Goal: Navigation & Orientation: Find specific page/section

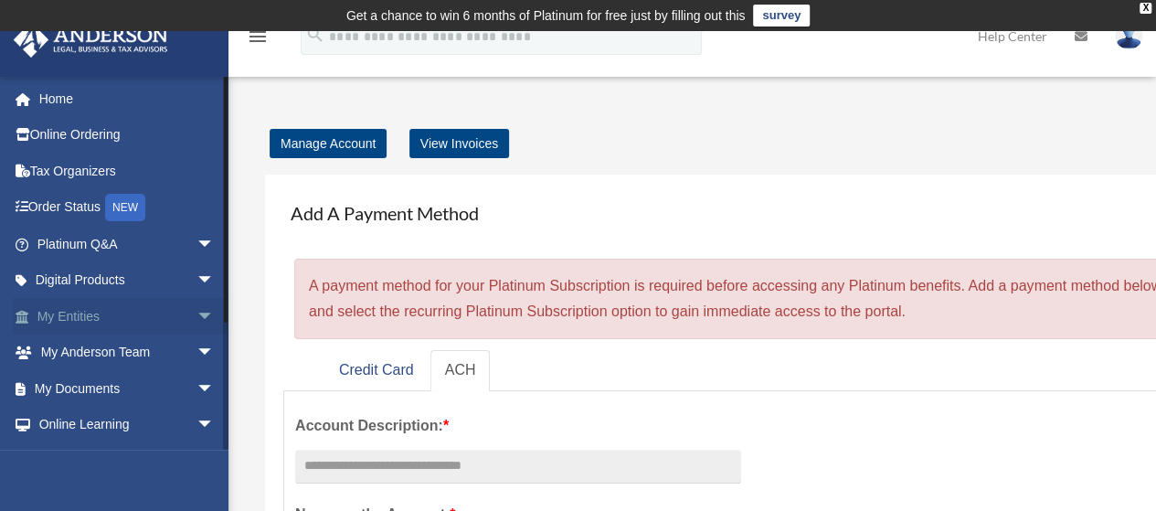
click at [64, 320] on link "My Entities arrow_drop_down" at bounding box center [127, 316] width 229 height 37
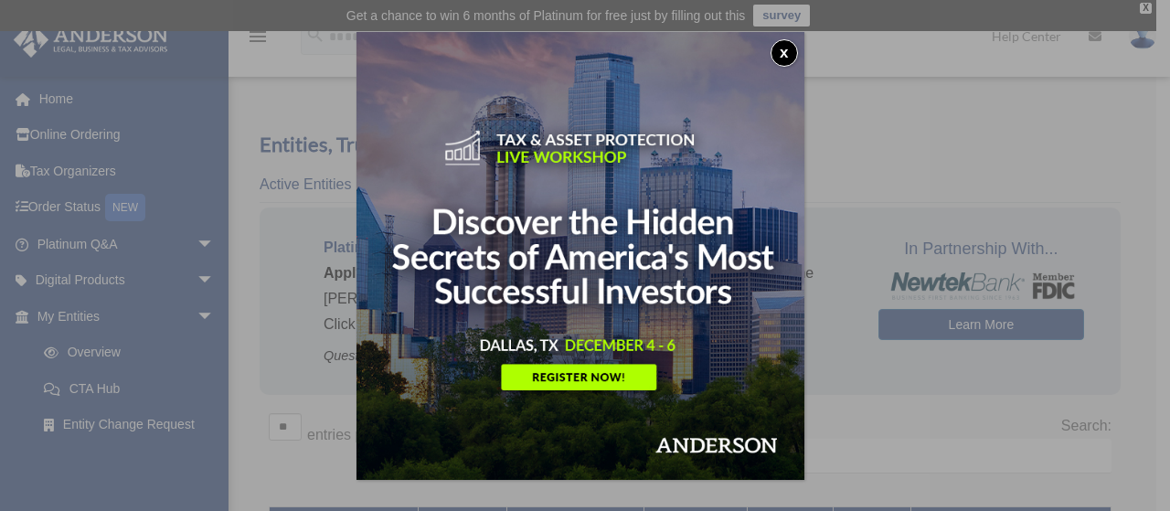
click at [782, 53] on button "x" at bounding box center [783, 52] width 27 height 27
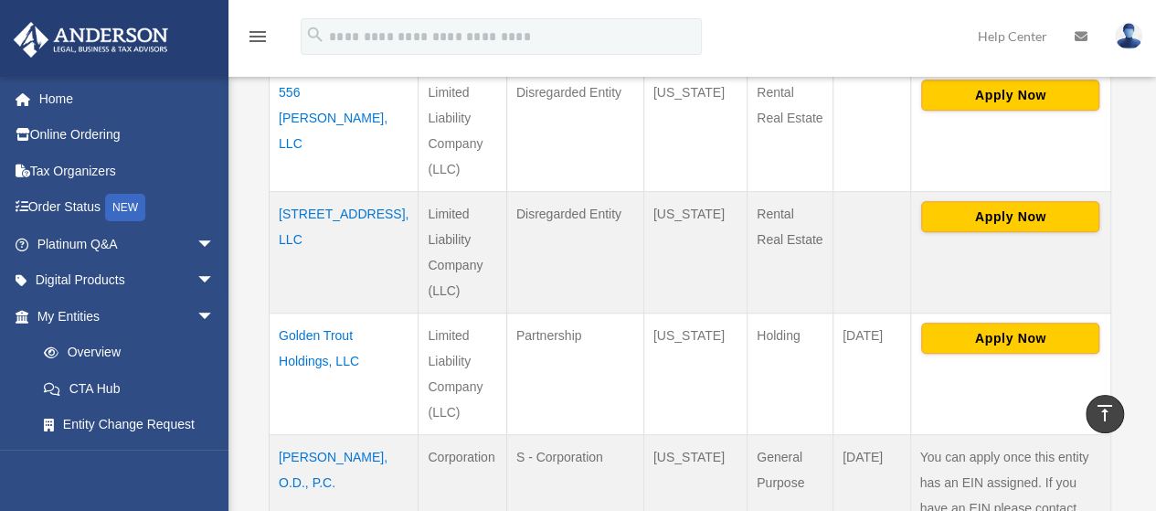
scroll to position [665, 0]
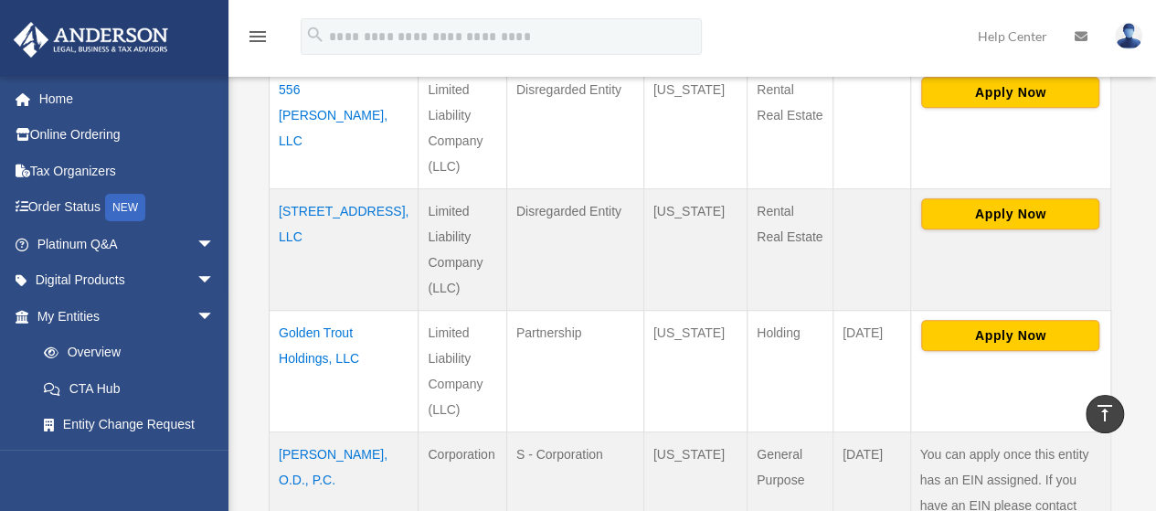
click at [514, 320] on td "Partnership" at bounding box center [574, 371] width 137 height 122
click at [301, 345] on td "Golden Trout Holdings, LLC" at bounding box center [344, 371] width 149 height 122
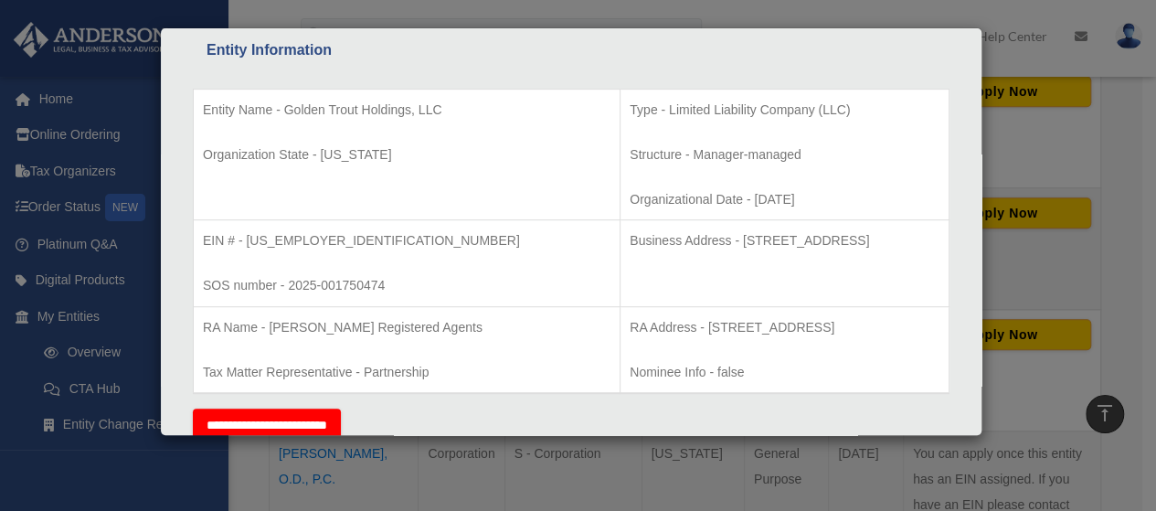
scroll to position [0, 0]
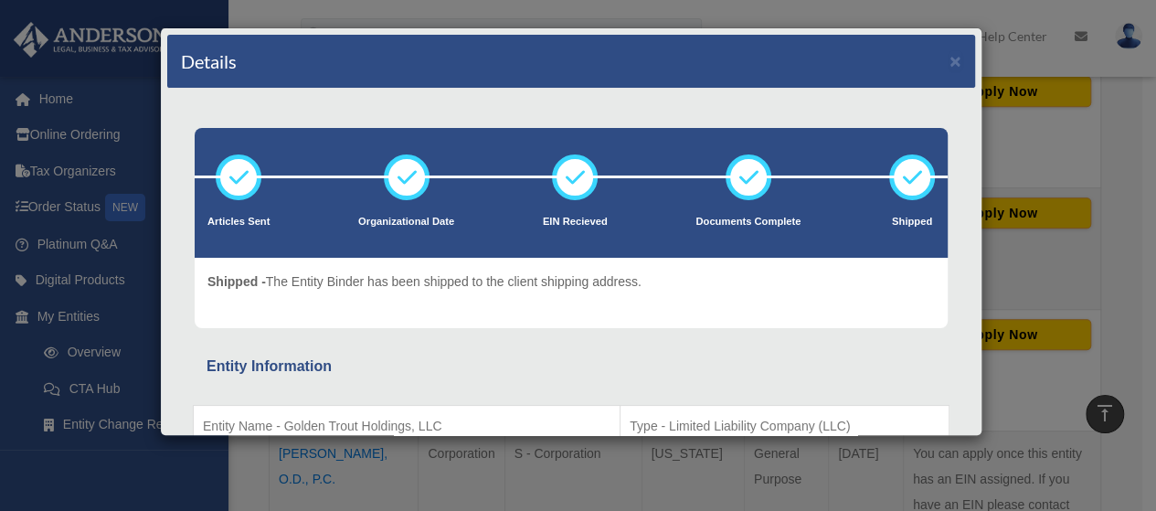
click at [1047, 258] on div "Details × Articles Sent Organizational Date" at bounding box center [578, 255] width 1156 height 511
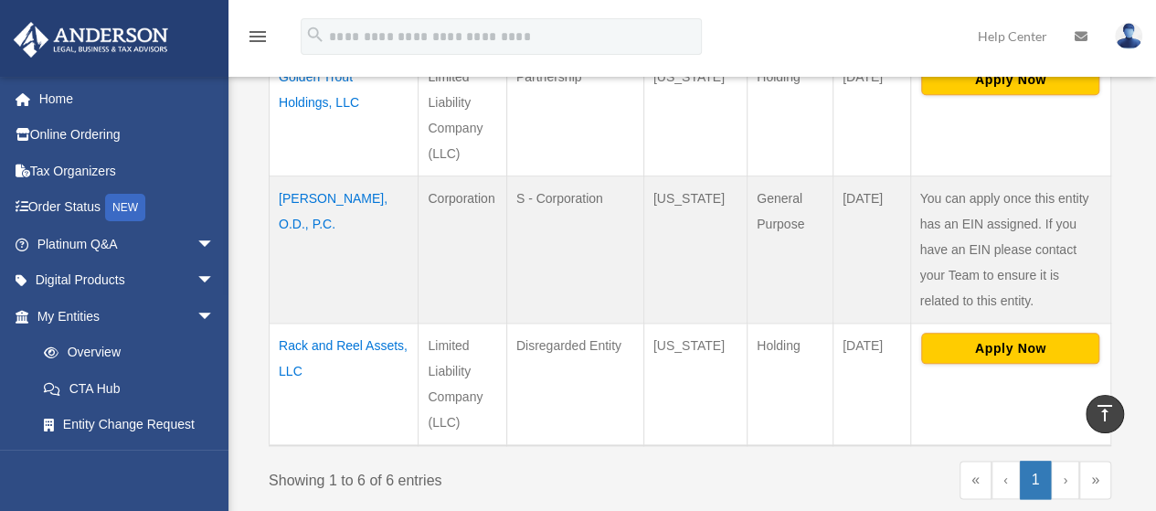
scroll to position [994, 0]
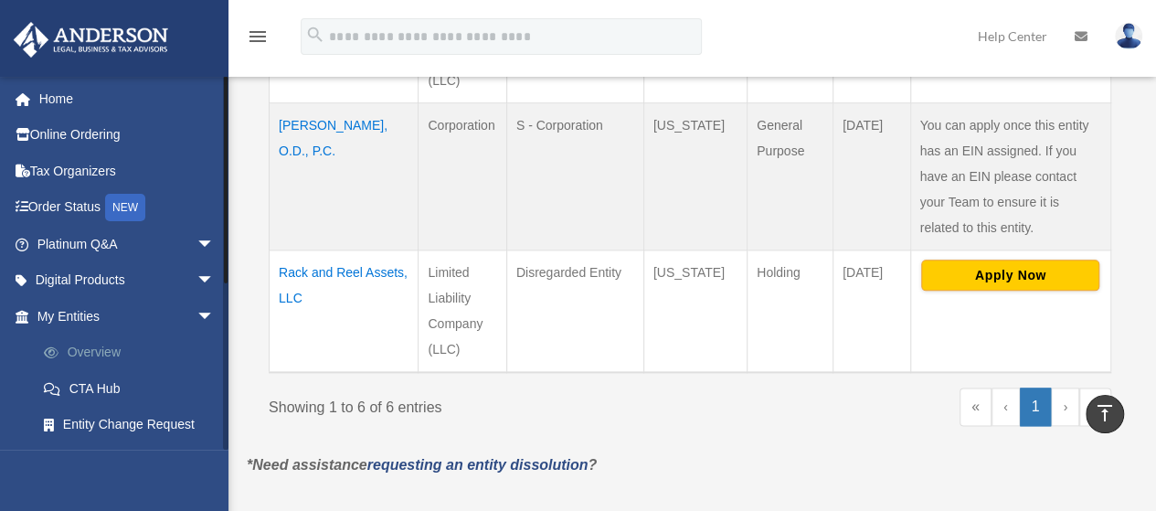
click at [80, 350] on link "Overview" at bounding box center [134, 352] width 217 height 37
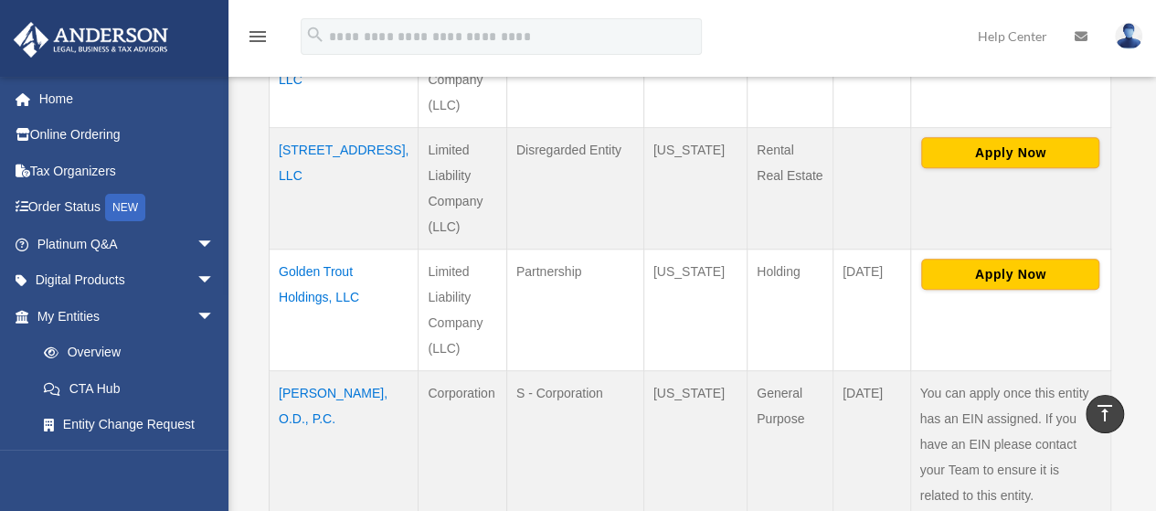
scroll to position [743, 0]
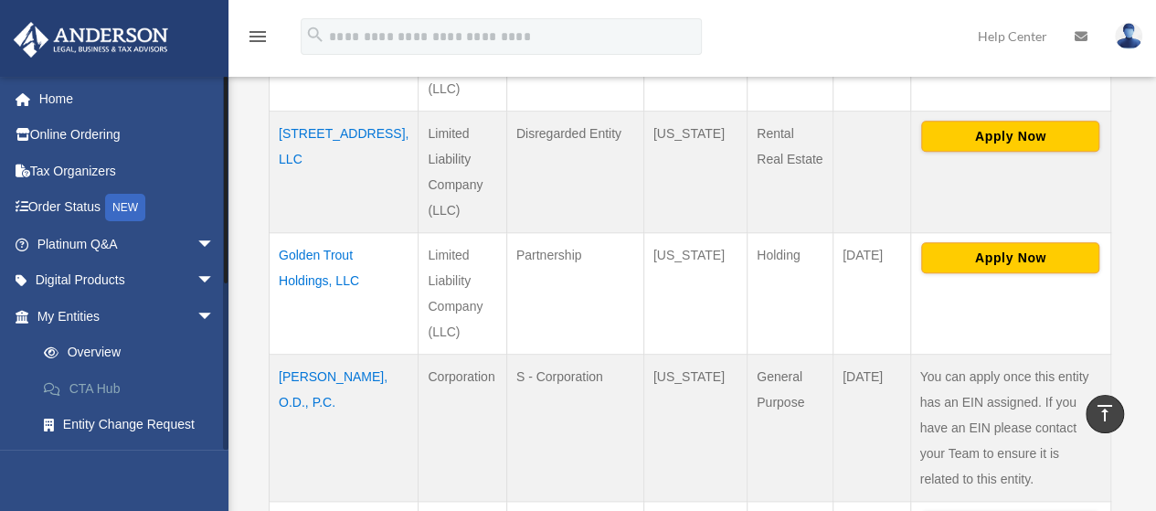
click at [90, 381] on link "CTA Hub" at bounding box center [134, 388] width 217 height 37
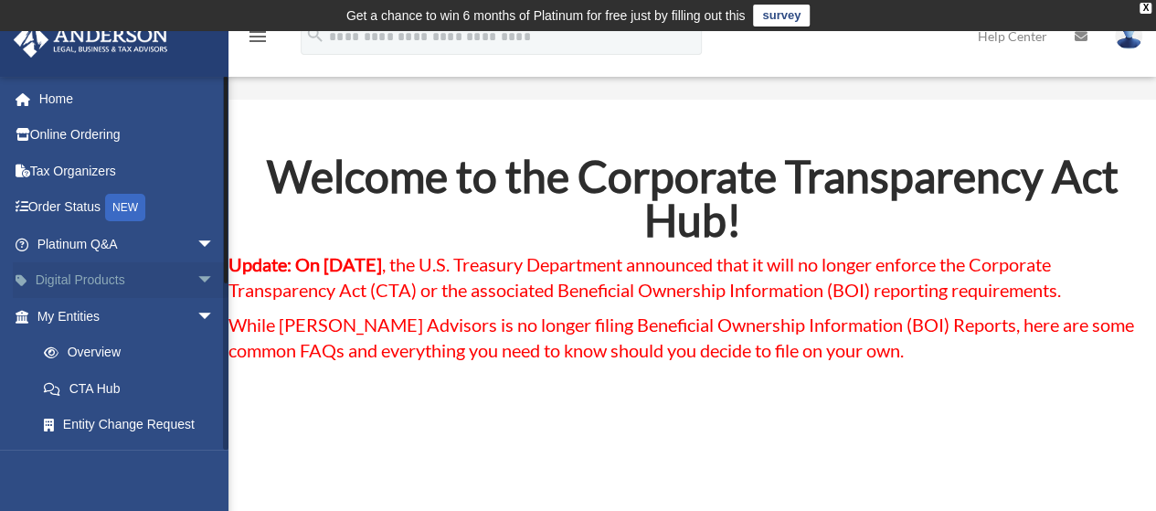
click at [73, 282] on link "Digital Products arrow_drop_down" at bounding box center [127, 280] width 229 height 37
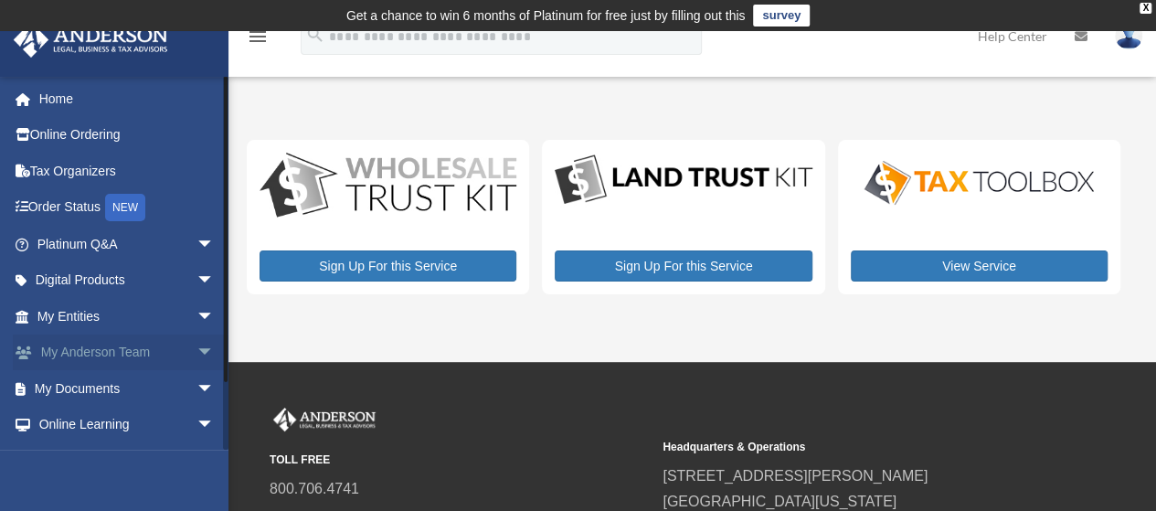
click at [91, 355] on link "My [PERSON_NAME] Team arrow_drop_down" at bounding box center [127, 352] width 229 height 37
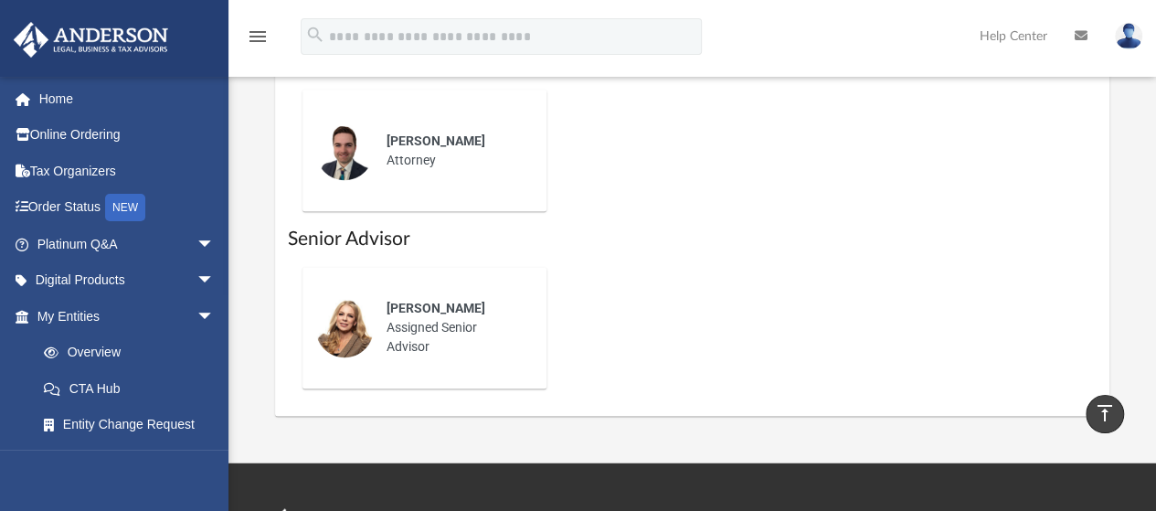
scroll to position [1206, 0]
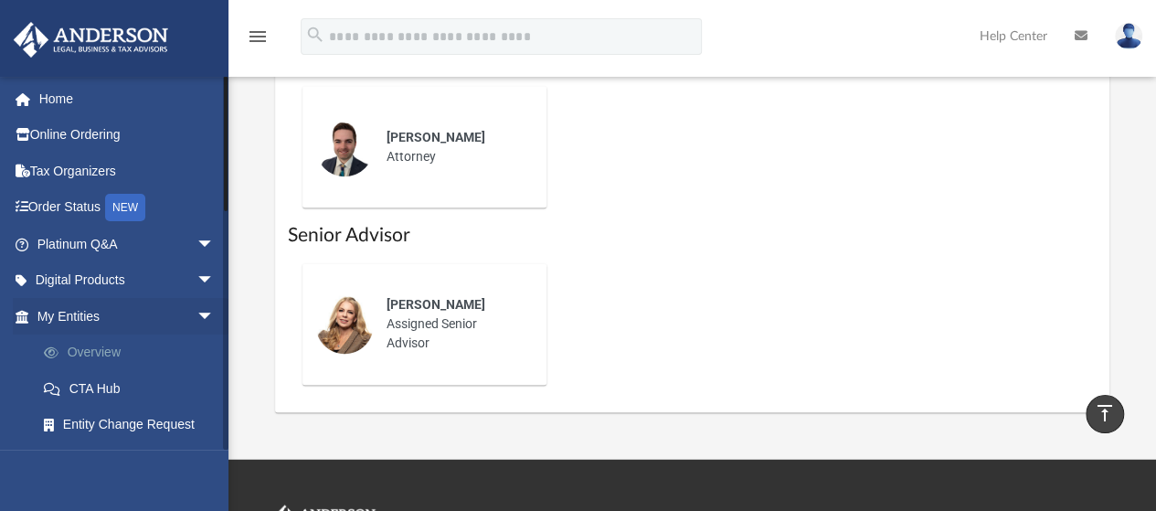
click at [111, 354] on link "Overview" at bounding box center [134, 352] width 217 height 37
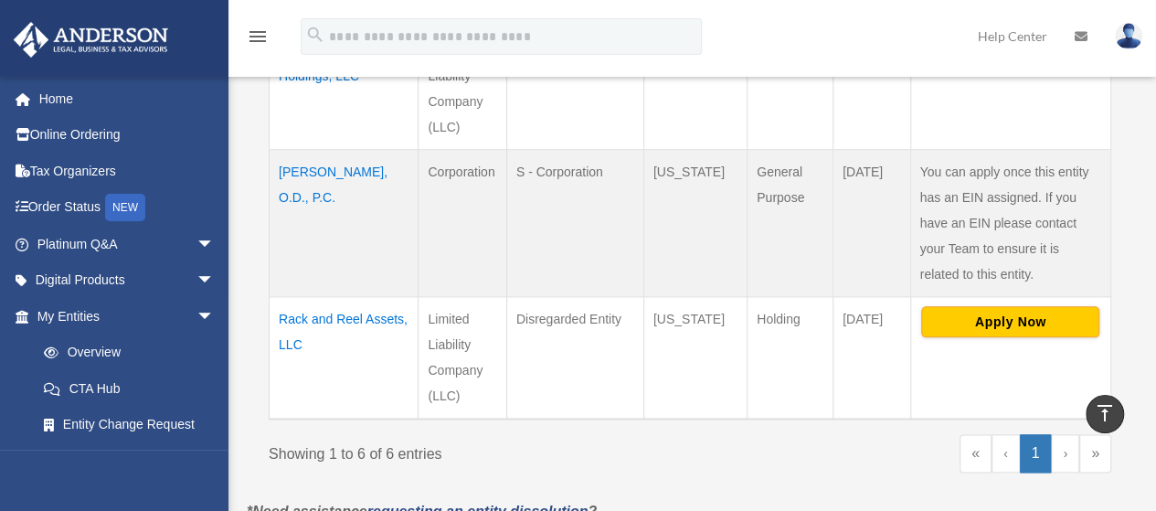
scroll to position [974, 0]
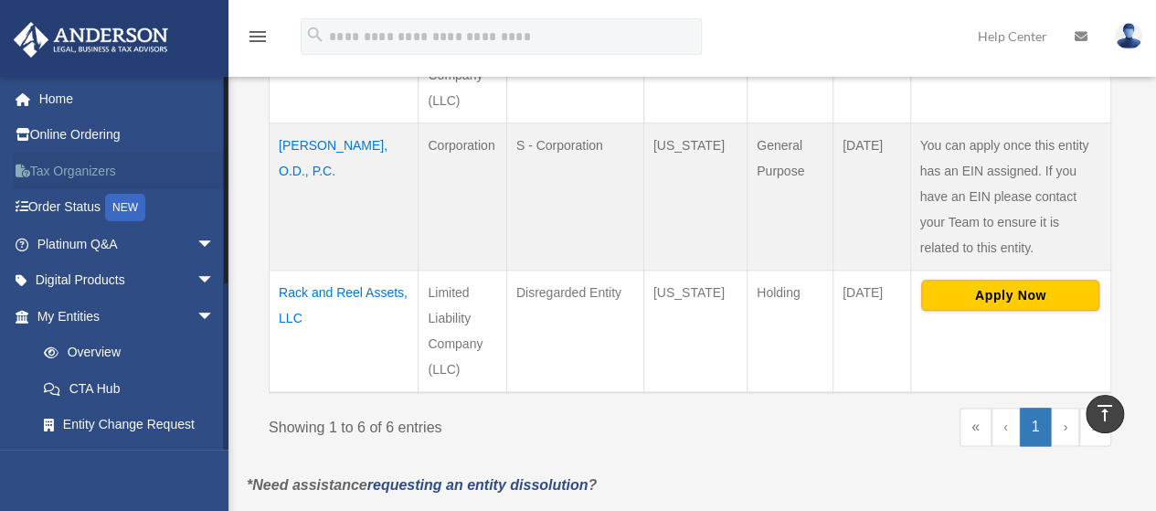
click at [66, 175] on link "Tax Organizers" at bounding box center [127, 171] width 229 height 37
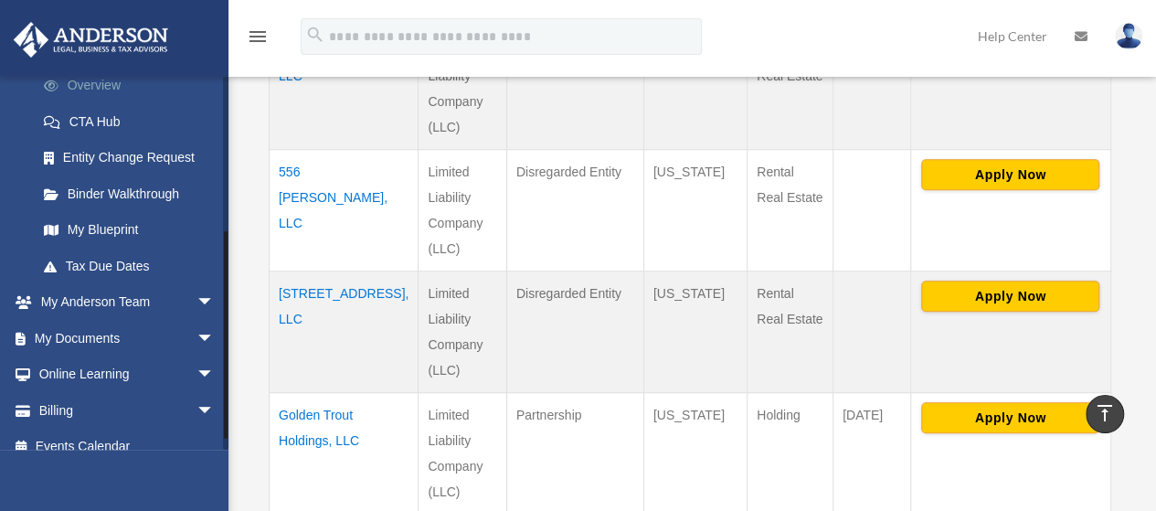
scroll to position [285, 0]
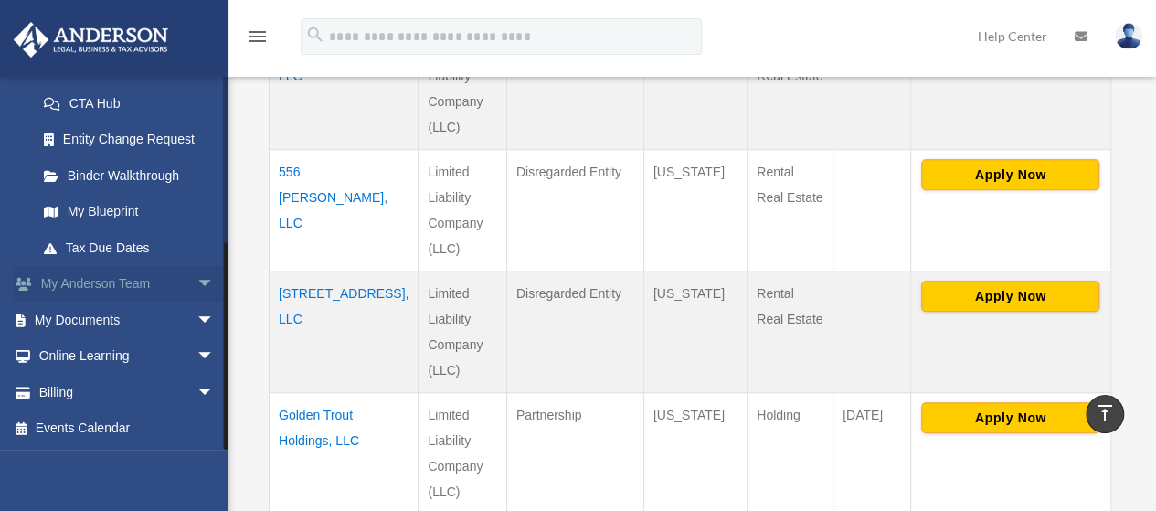
click at [196, 289] on span "arrow_drop_down" at bounding box center [214, 284] width 37 height 37
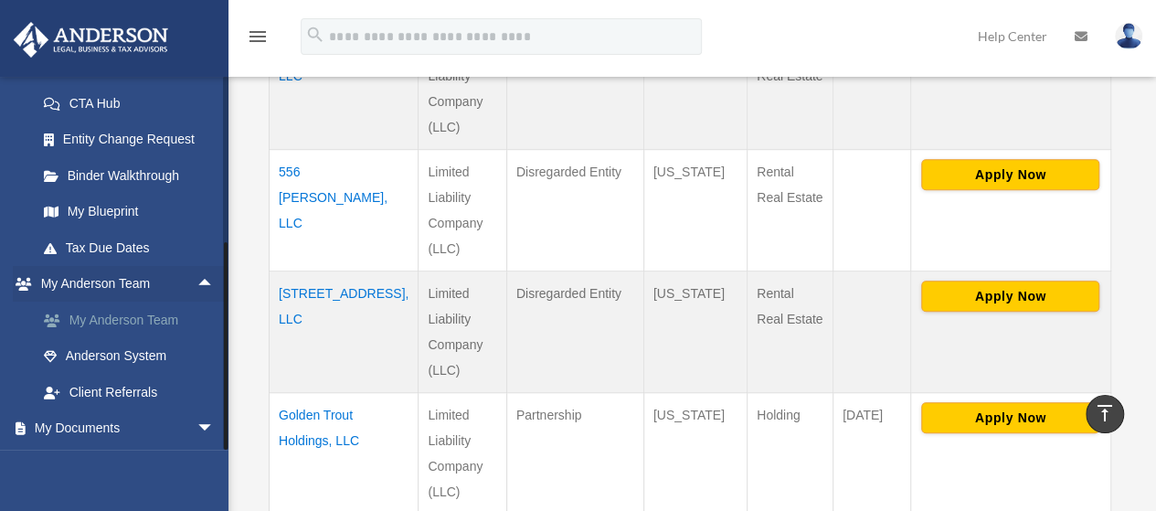
click at [163, 319] on link "My Anderson Team" at bounding box center [134, 320] width 217 height 37
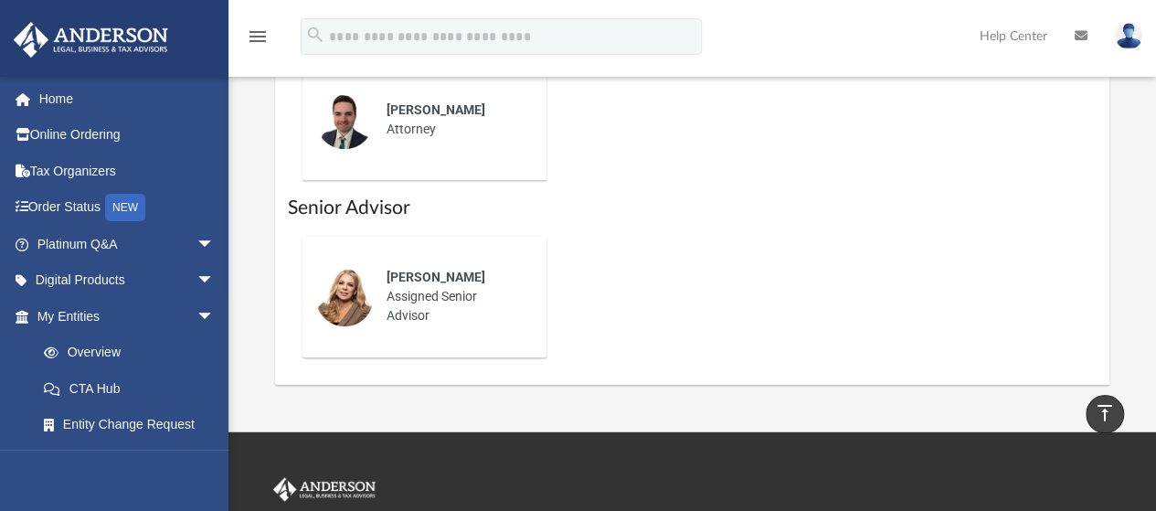
scroll to position [1236, 0]
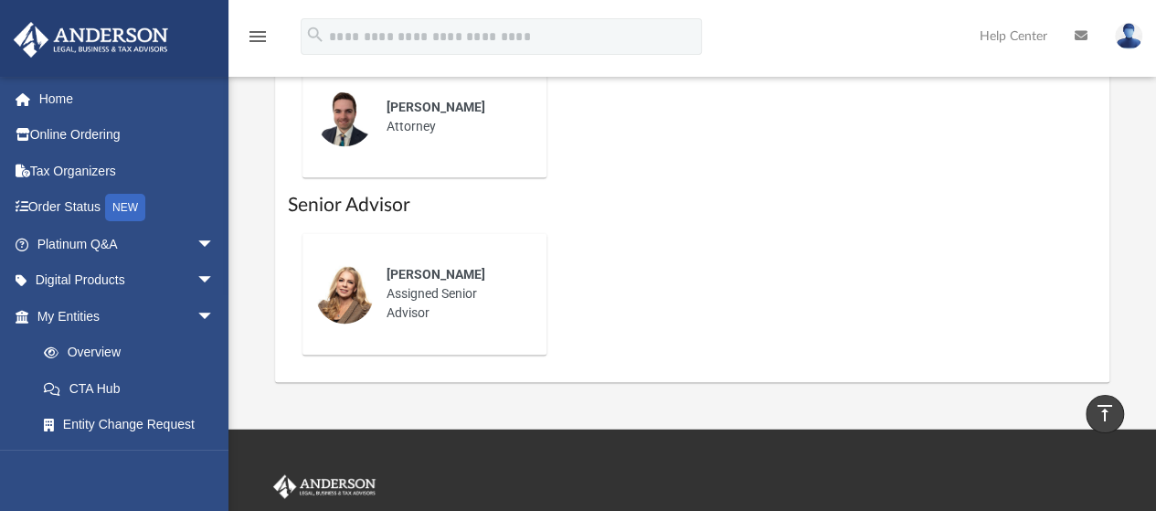
click at [398, 281] on div "[PERSON_NAME]" at bounding box center [454, 274] width 134 height 19
click at [1132, 44] on img at bounding box center [1128, 36] width 27 height 26
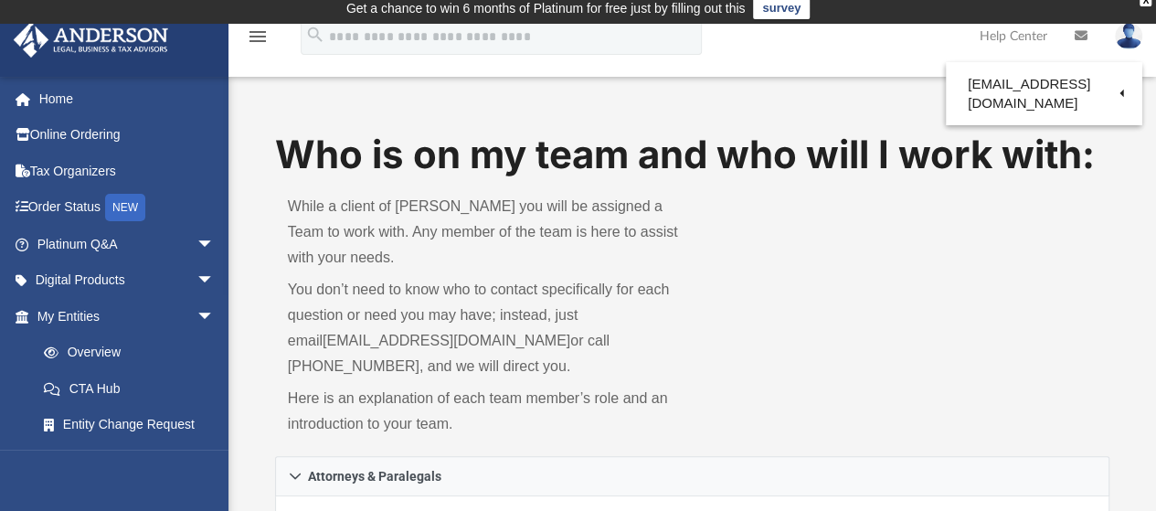
scroll to position [0, 0]
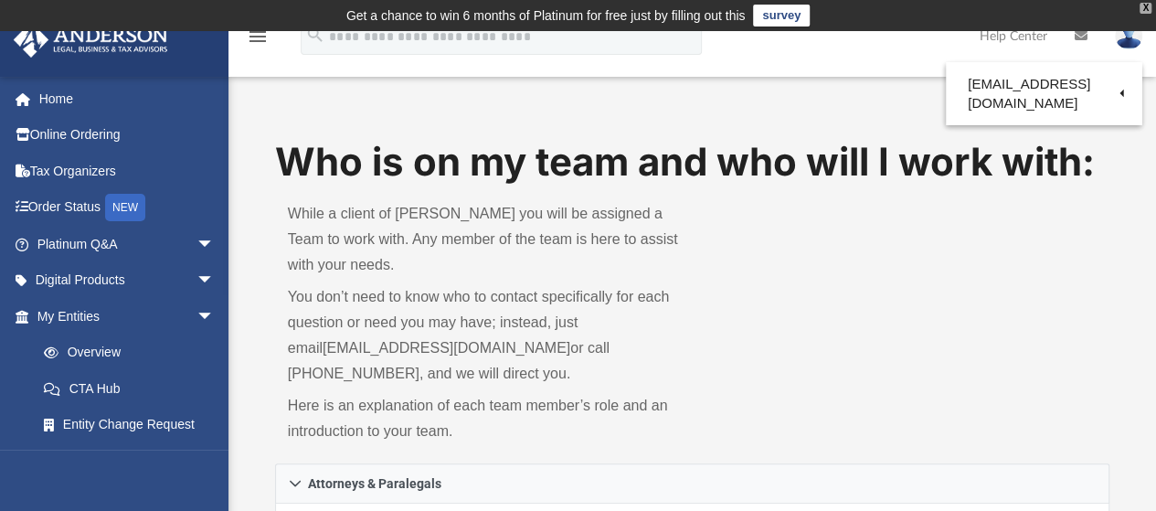
click at [1142, 9] on div "X" at bounding box center [1145, 8] width 12 height 11
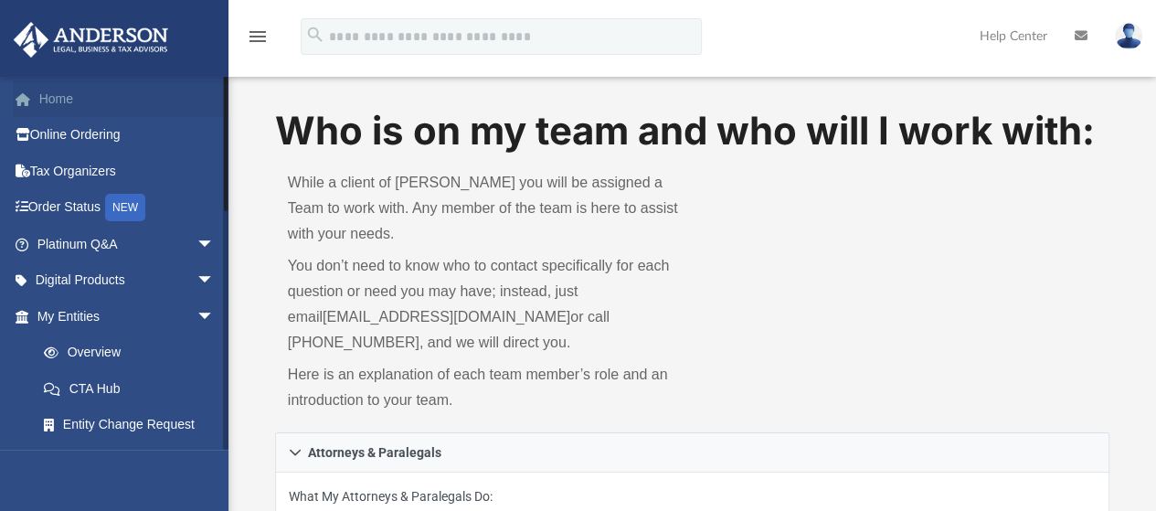
click at [46, 109] on link "Home" at bounding box center [127, 98] width 229 height 37
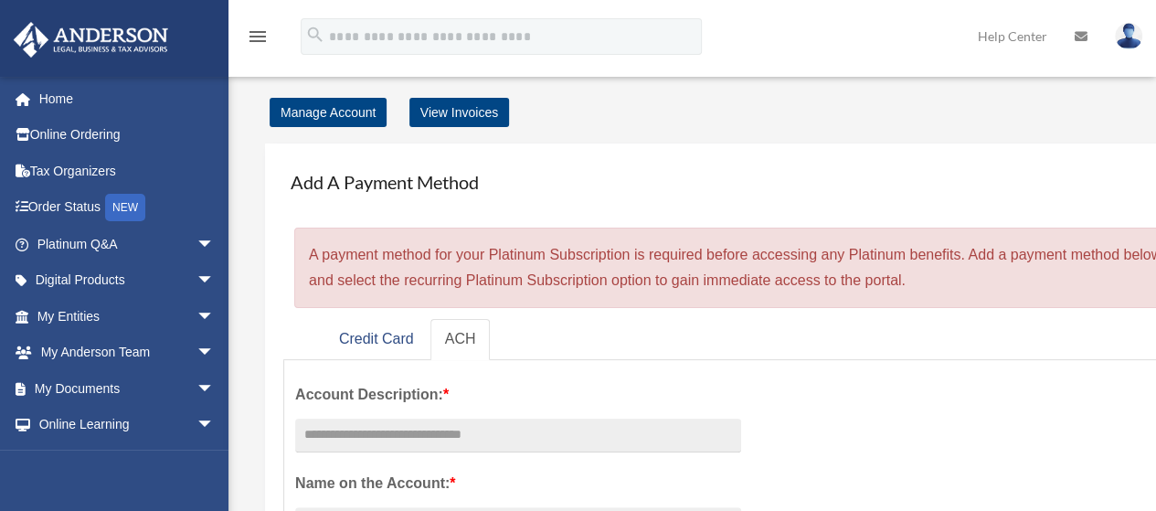
click at [1129, 37] on img at bounding box center [1128, 36] width 27 height 26
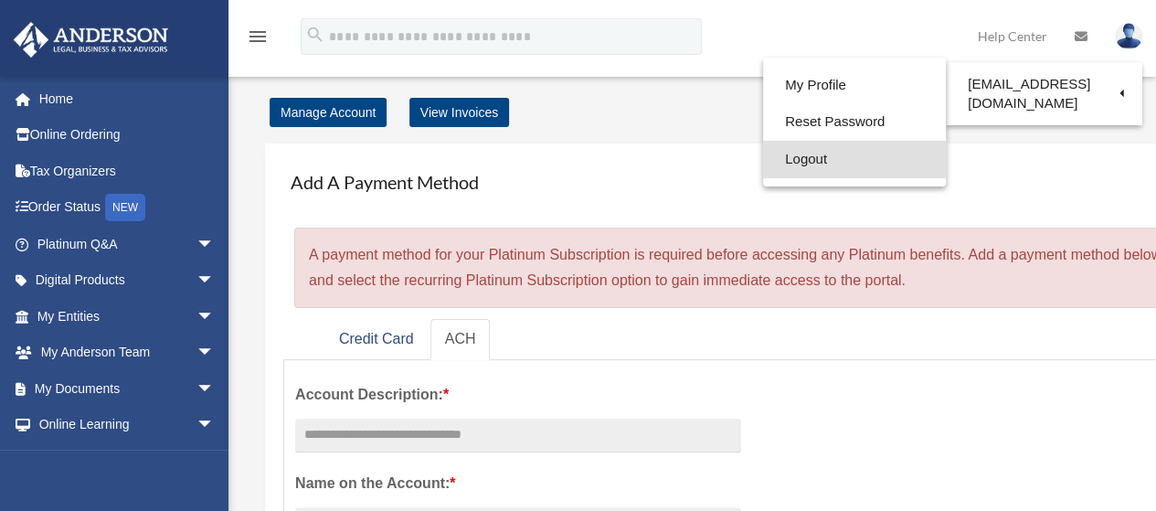
click at [800, 155] on link "Logout" at bounding box center [854, 159] width 183 height 37
